Goal: Information Seeking & Learning: Learn about a topic

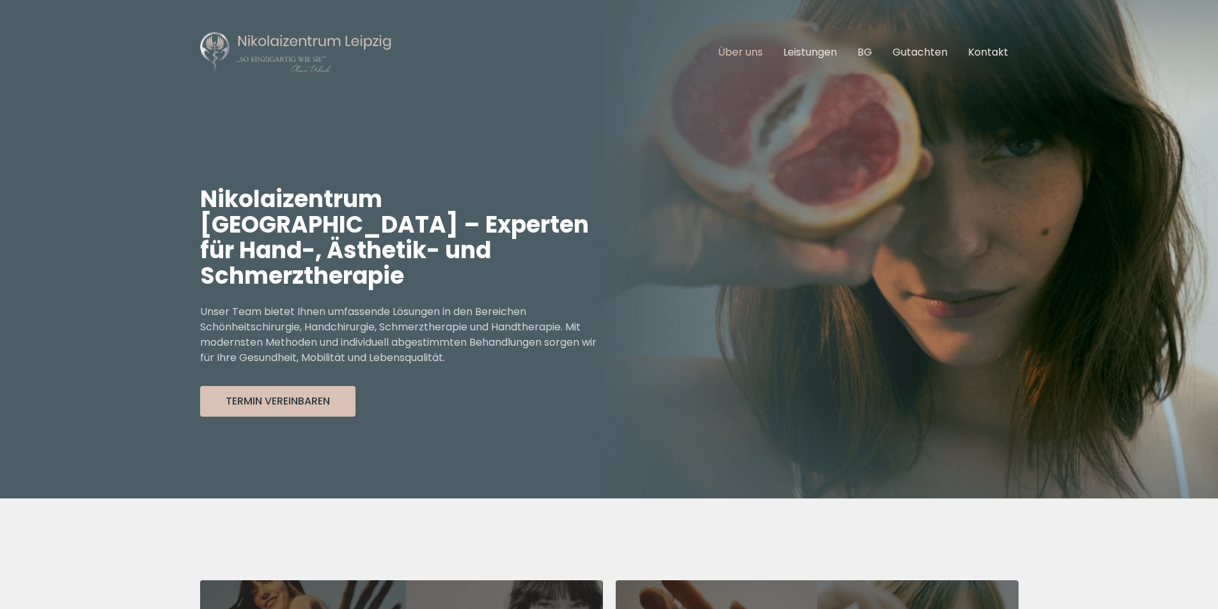
click at [727, 53] on link "Über uns" at bounding box center [740, 52] width 45 height 15
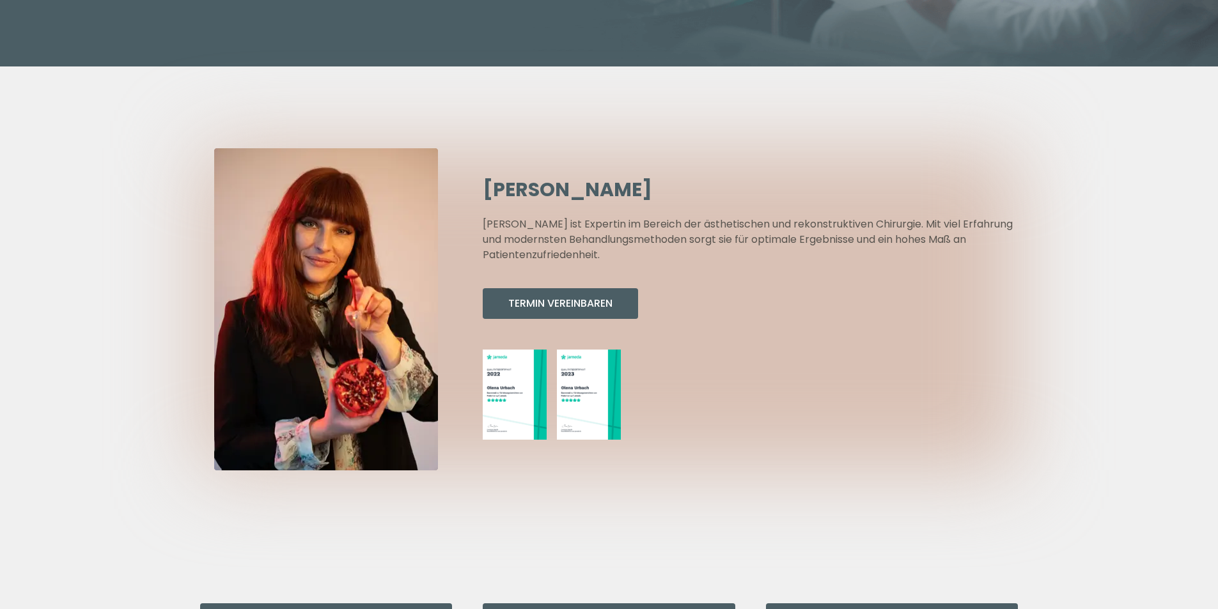
scroll to position [767, 0]
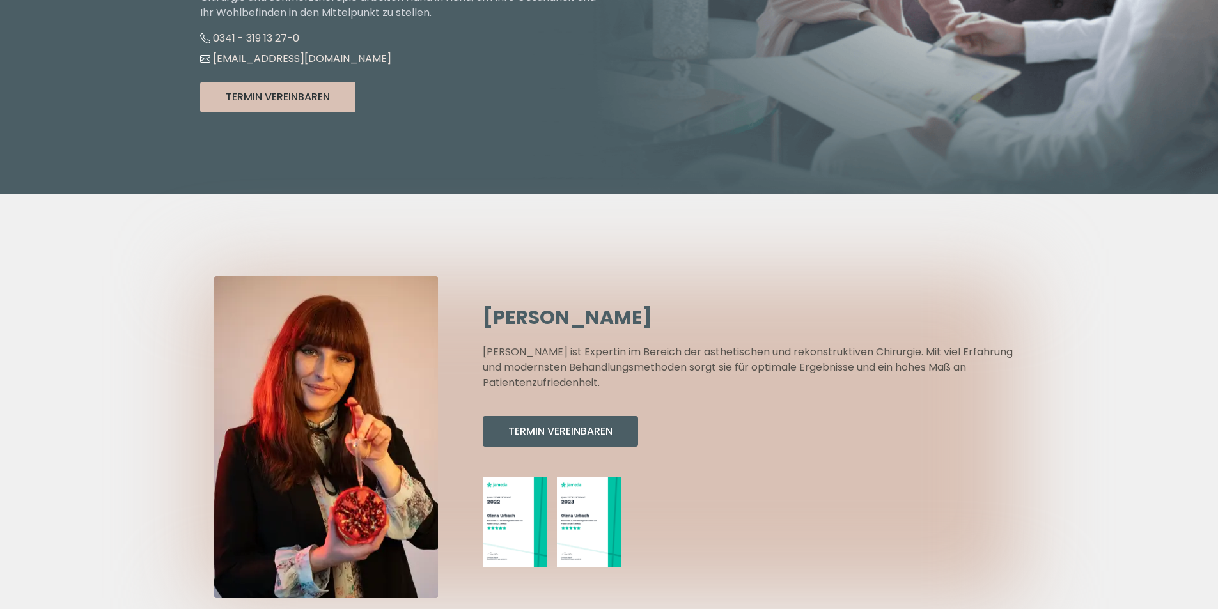
scroll to position [384, 0]
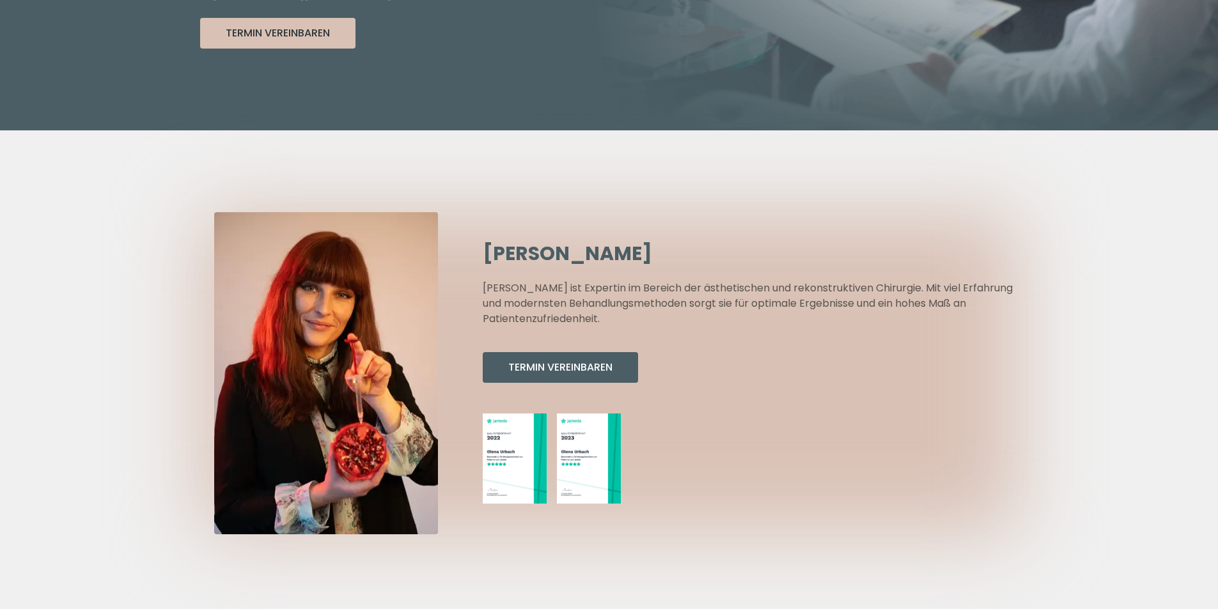
click at [515, 447] on img at bounding box center [515, 459] width 64 height 91
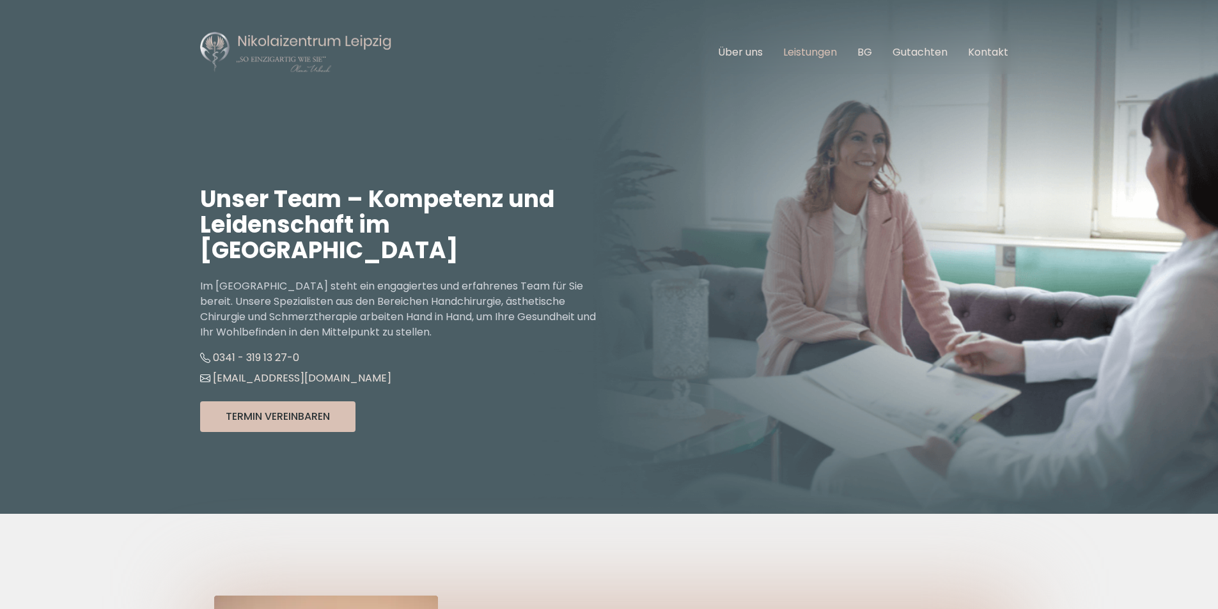
click at [831, 52] on link "Leistungen" at bounding box center [810, 52] width 54 height 15
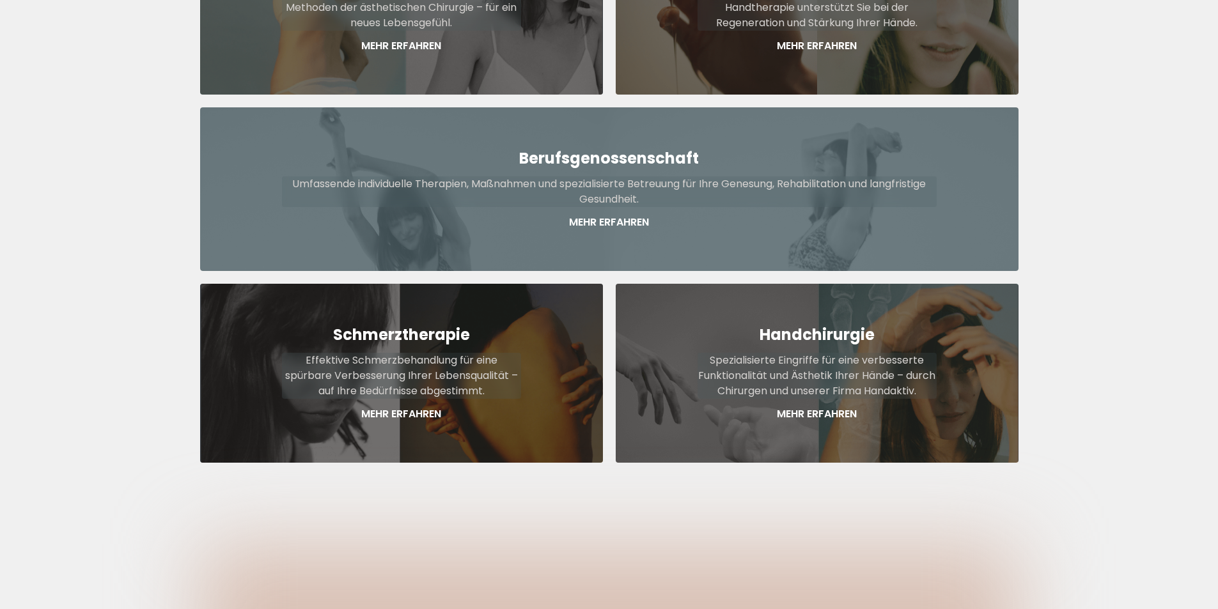
scroll to position [665, 0]
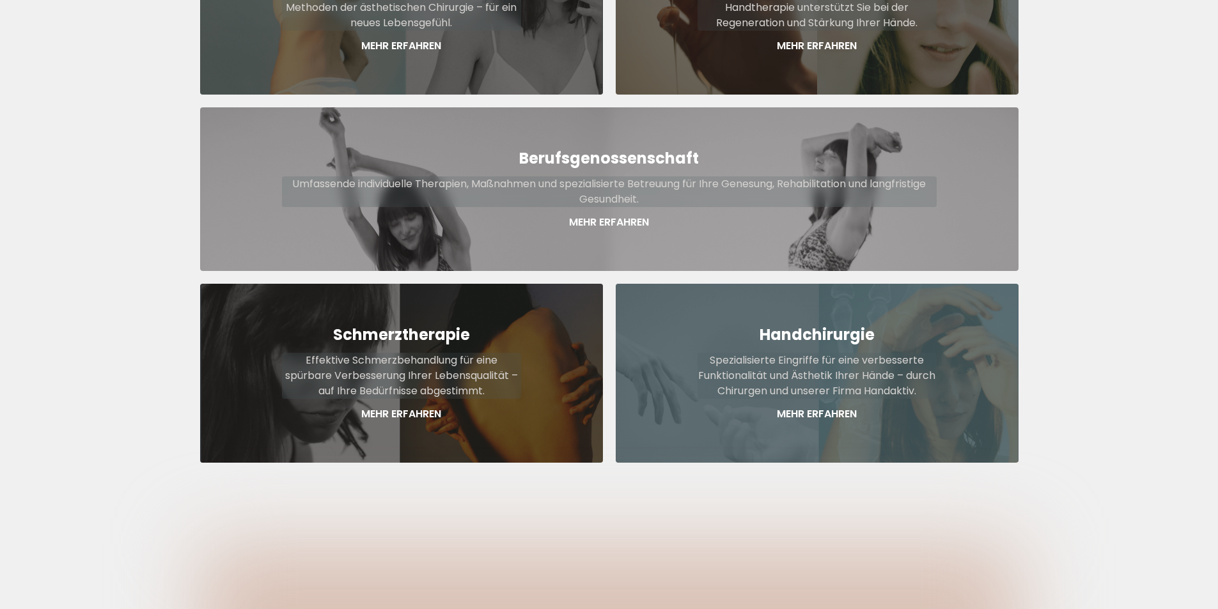
click at [863, 353] on p "Spezialisierte Eingriffe für eine verbesserte Funktionalität und Ästhetik Ihrer…" at bounding box center [817, 376] width 239 height 46
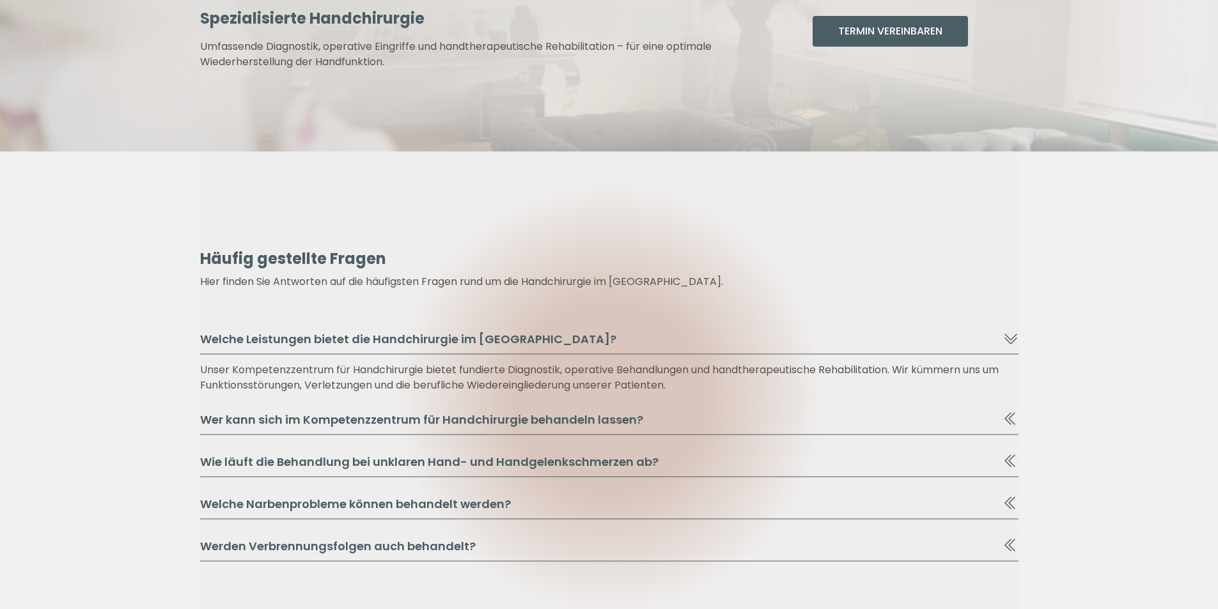
scroll to position [2430, 0]
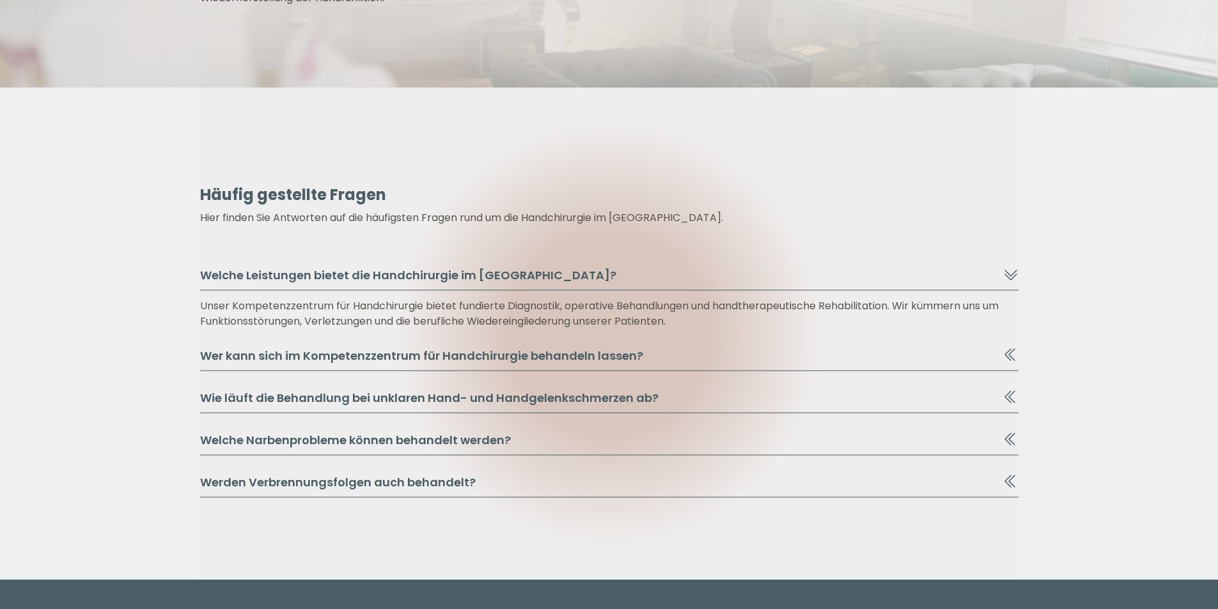
click at [428, 401] on button "Wie läuft die Behandlung bei unklaren Hand- und Handgelenkschmerzen ab?" at bounding box center [609, 401] width 819 height 24
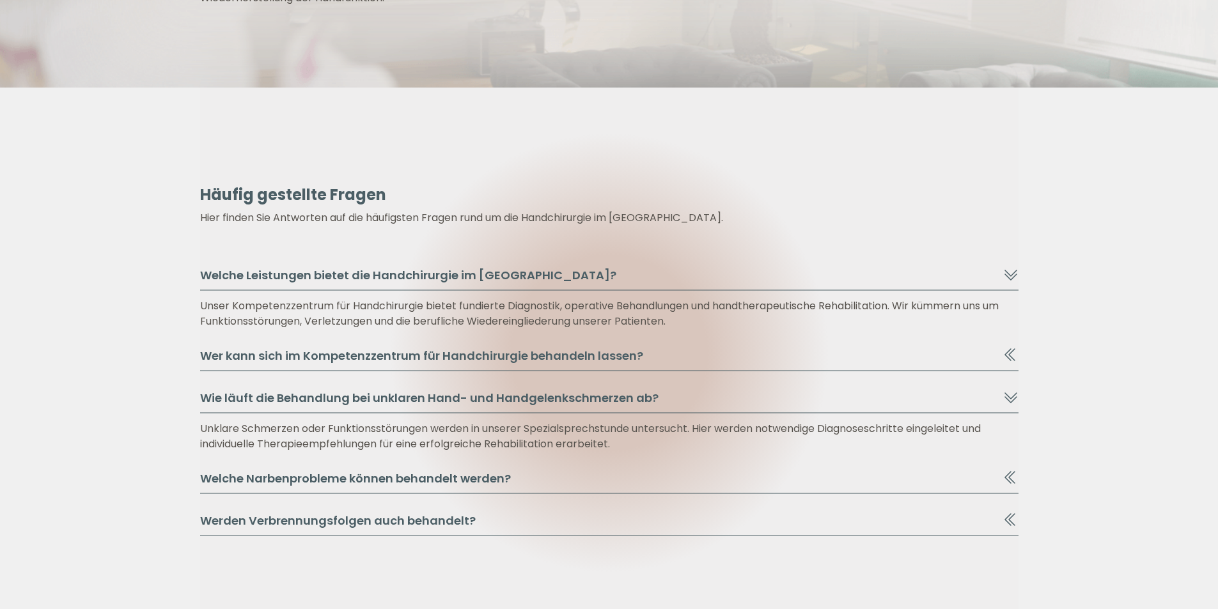
click at [428, 401] on button "Wie läuft die Behandlung bei unklaren Hand- und Handgelenkschmerzen ab?" at bounding box center [609, 401] width 819 height 24
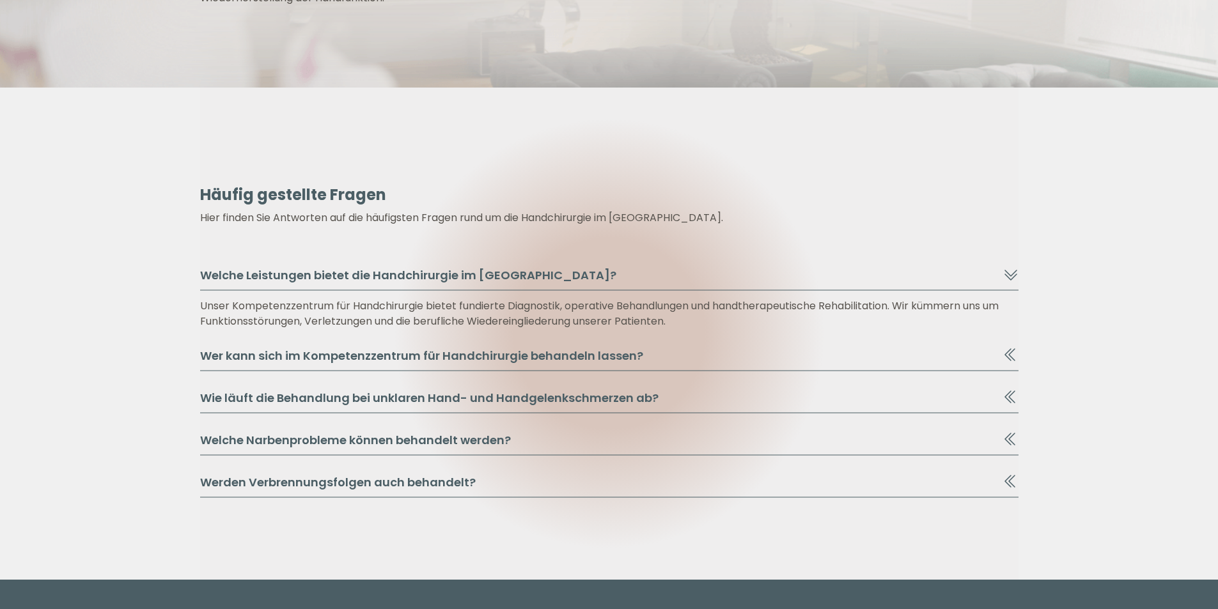
scroll to position [1898, 0]
